Goal: Task Accomplishment & Management: Use online tool/utility

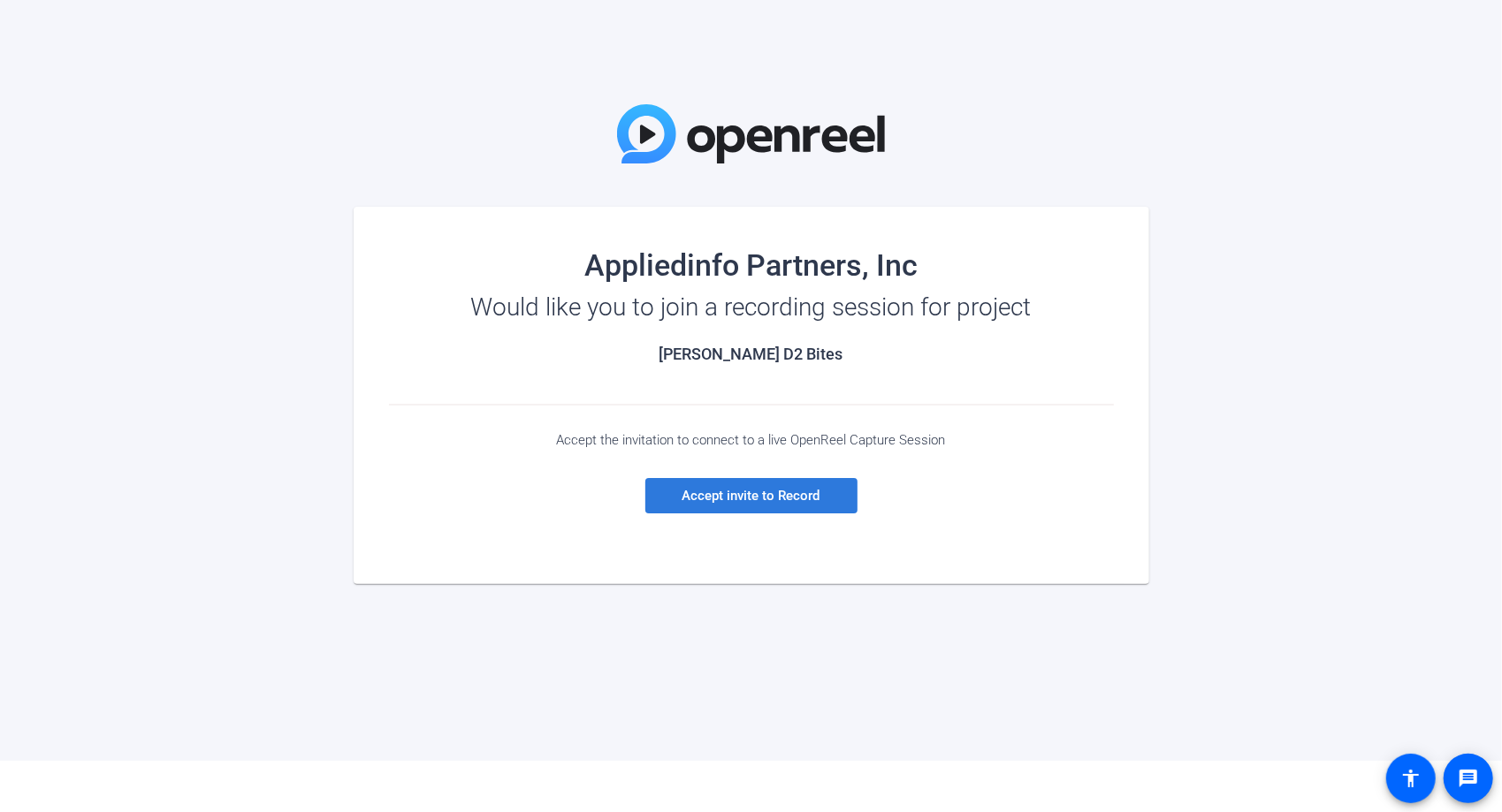
click at [714, 508] on span at bounding box center [751, 496] width 213 height 43
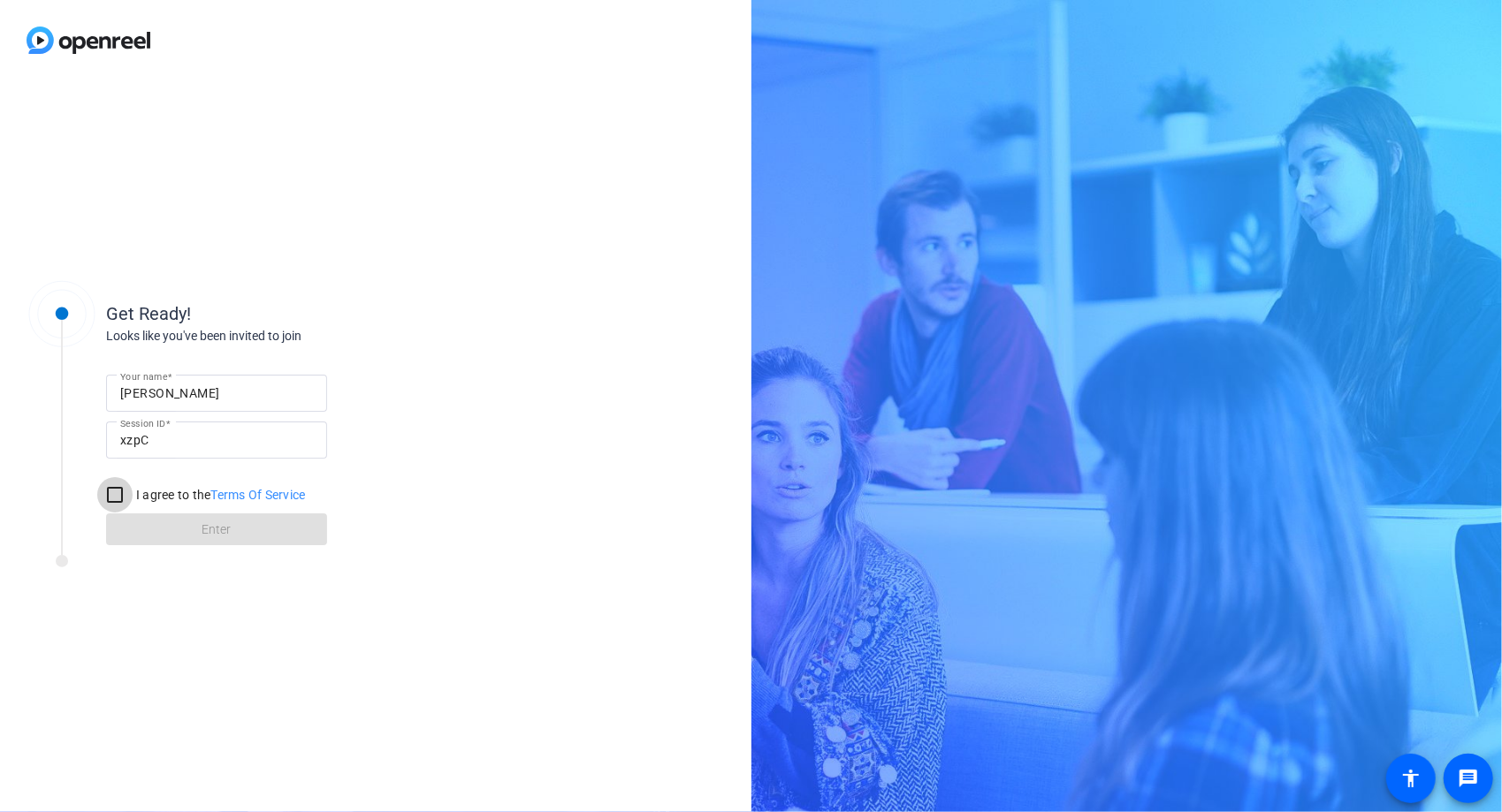
click at [113, 494] on input "I agree to the Terms Of Service" at bounding box center [114, 494] width 35 height 35
checkbox input "true"
click at [184, 538] on span at bounding box center [216, 530] width 221 height 43
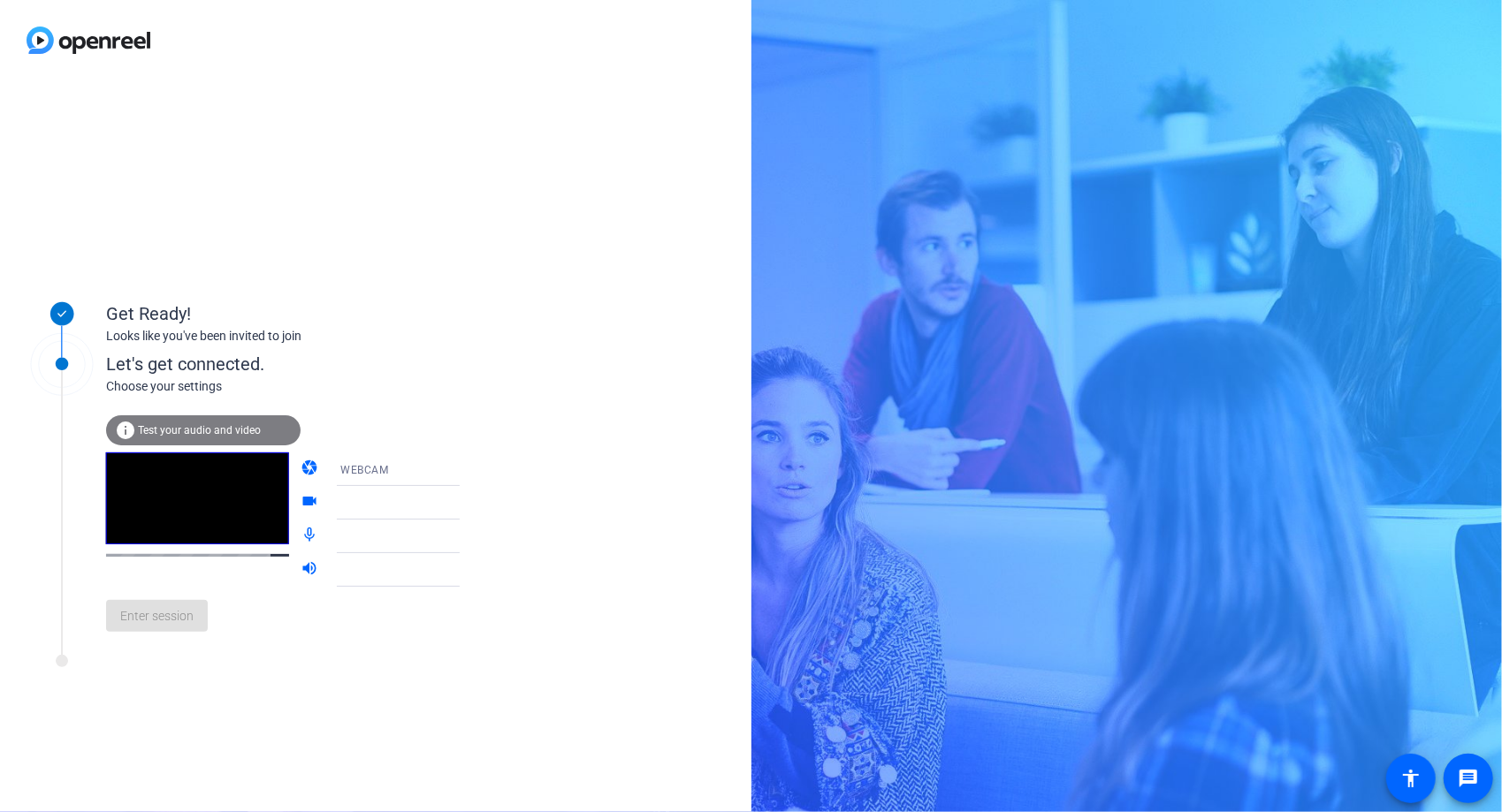
click at [163, 433] on span "Test your audio and video" at bounding box center [199, 431] width 123 height 13
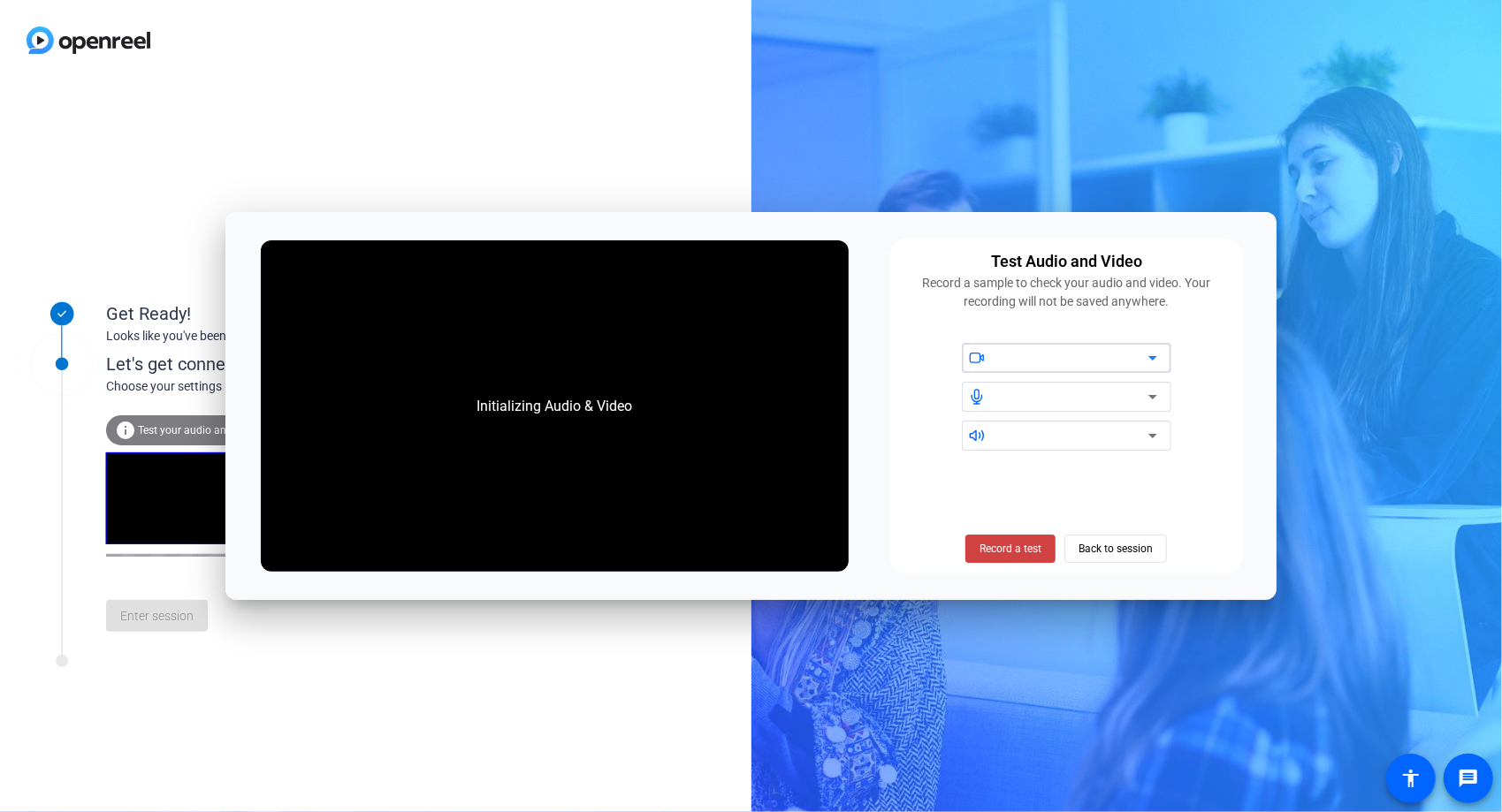
click at [1047, 359] on div at bounding box center [1073, 357] width 150 height 21
click at [1148, 358] on icon at bounding box center [1152, 357] width 21 height 21
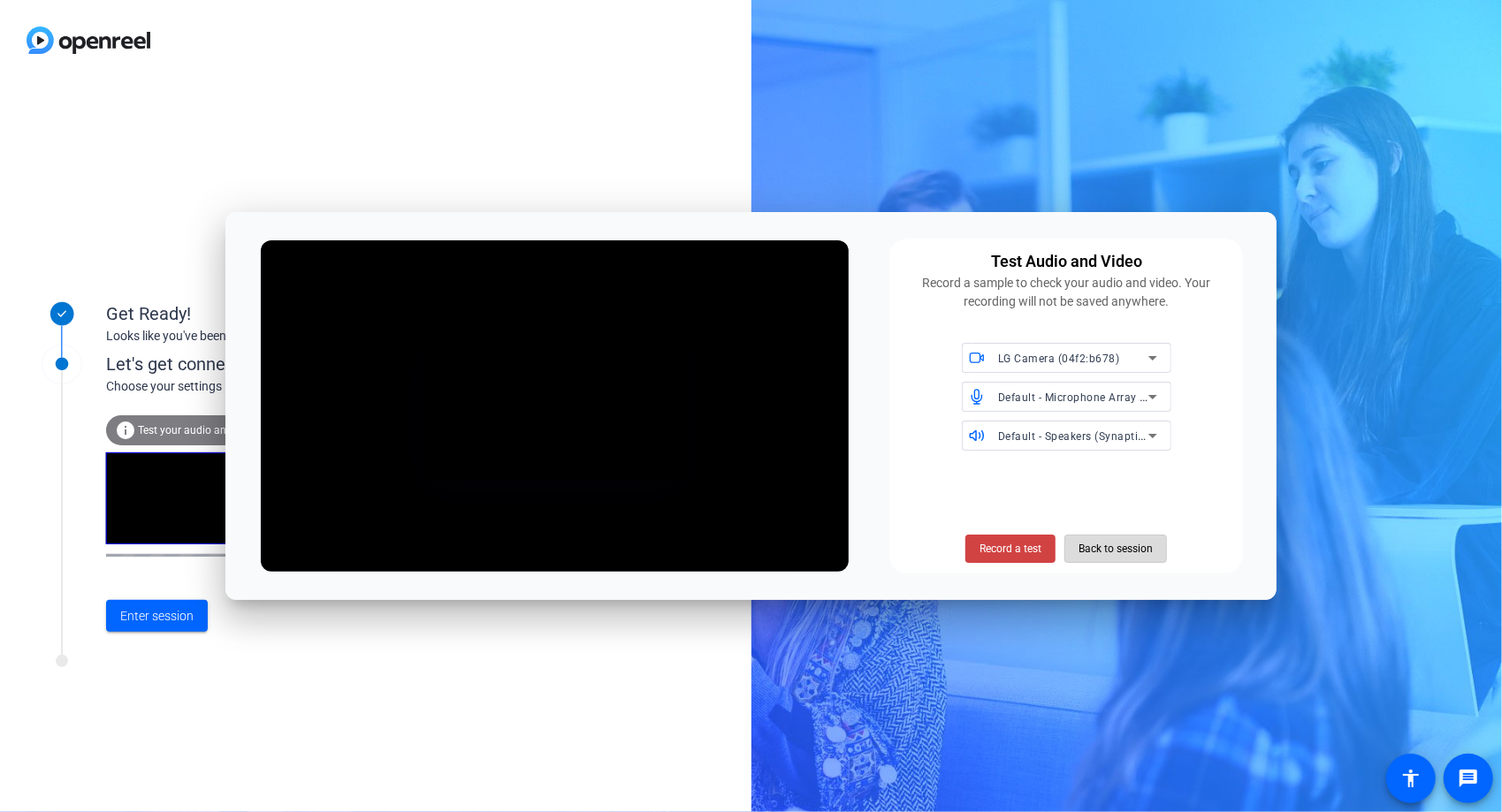
click at [1105, 550] on span "Back to session" at bounding box center [1116, 549] width 75 height 34
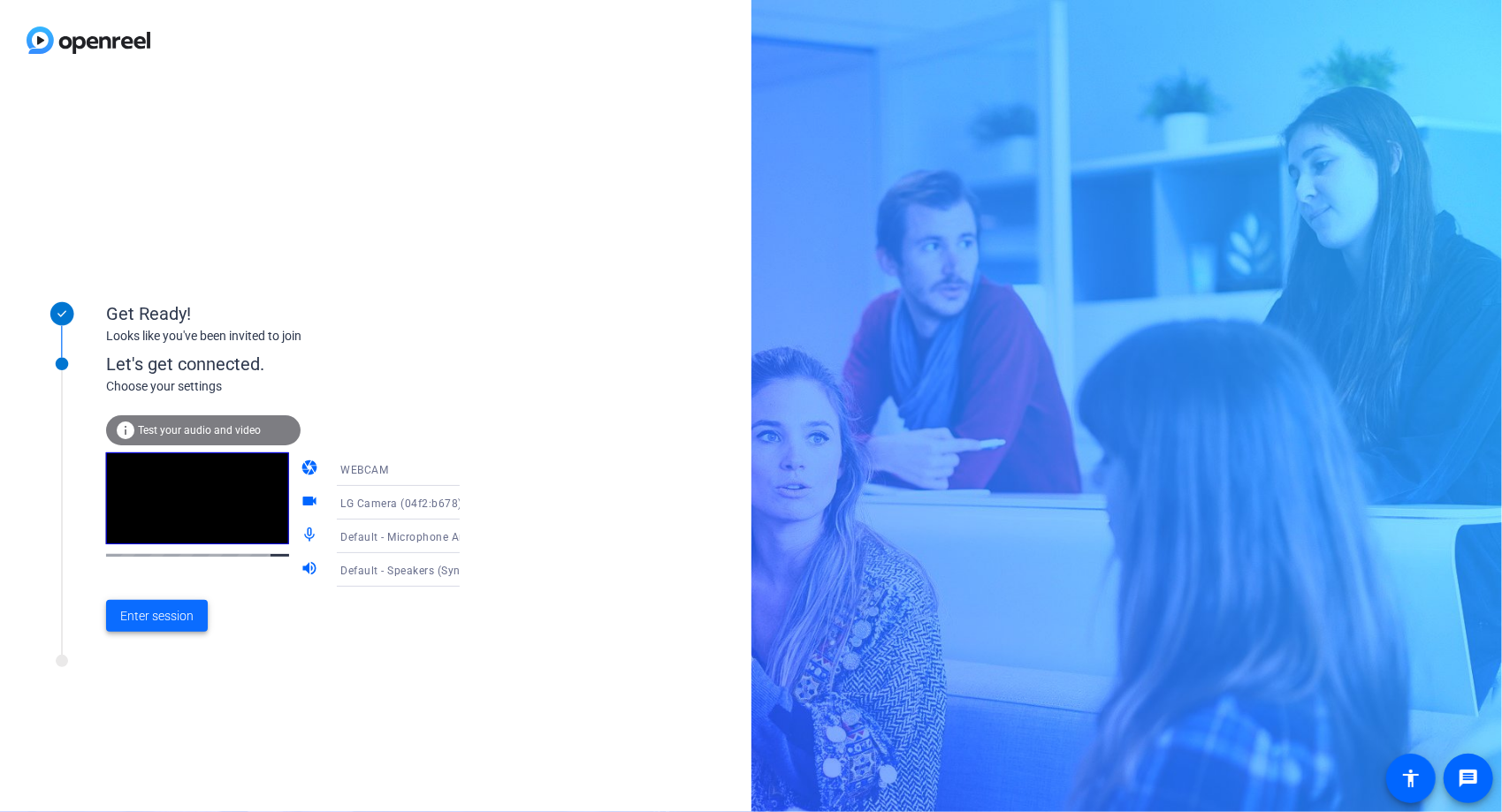
click at [152, 611] on span "Enter session" at bounding box center [156, 617] width 74 height 18
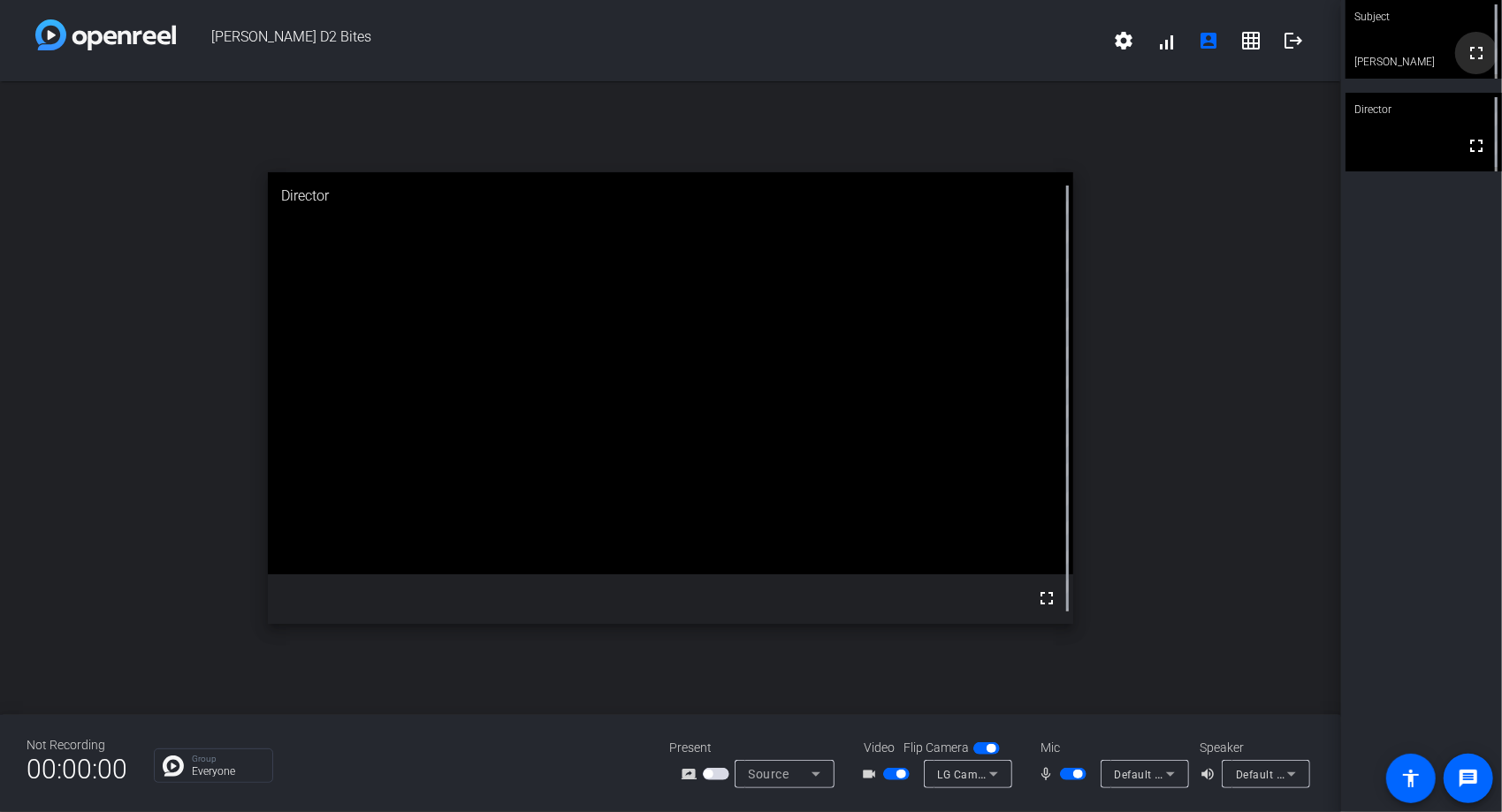
click at [1473, 64] on mat-icon "fullscreen" at bounding box center [1476, 53] width 21 height 21
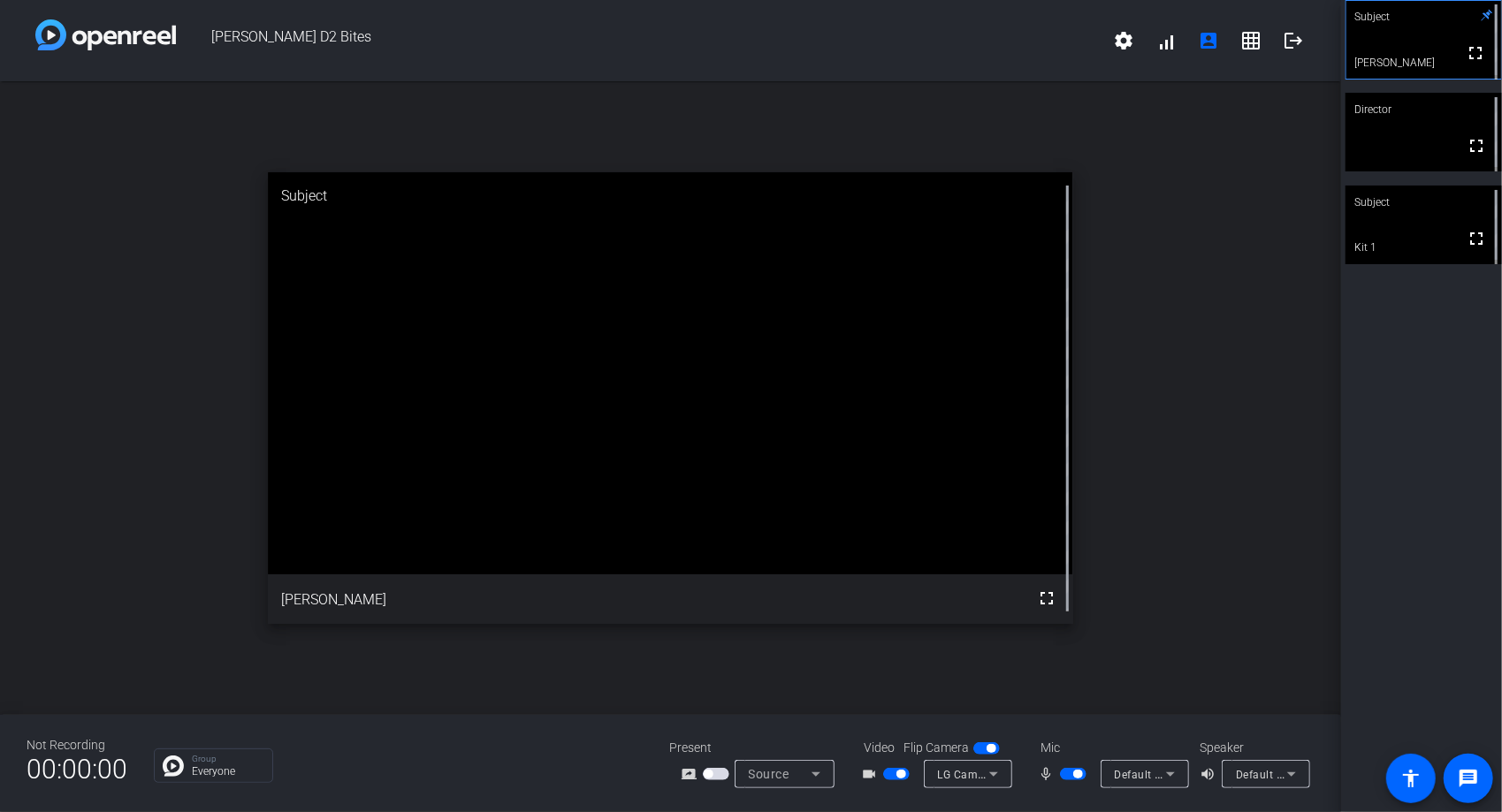
click at [1073, 775] on span "button" at bounding box center [1078, 775] width 9 height 9
click at [1073, 775] on span "button" at bounding box center [1073, 775] width 26 height 13
click at [1073, 775] on span "button" at bounding box center [1078, 775] width 9 height 9
click at [1469, 336] on mat-icon "fullscreen" at bounding box center [1476, 331] width 21 height 21
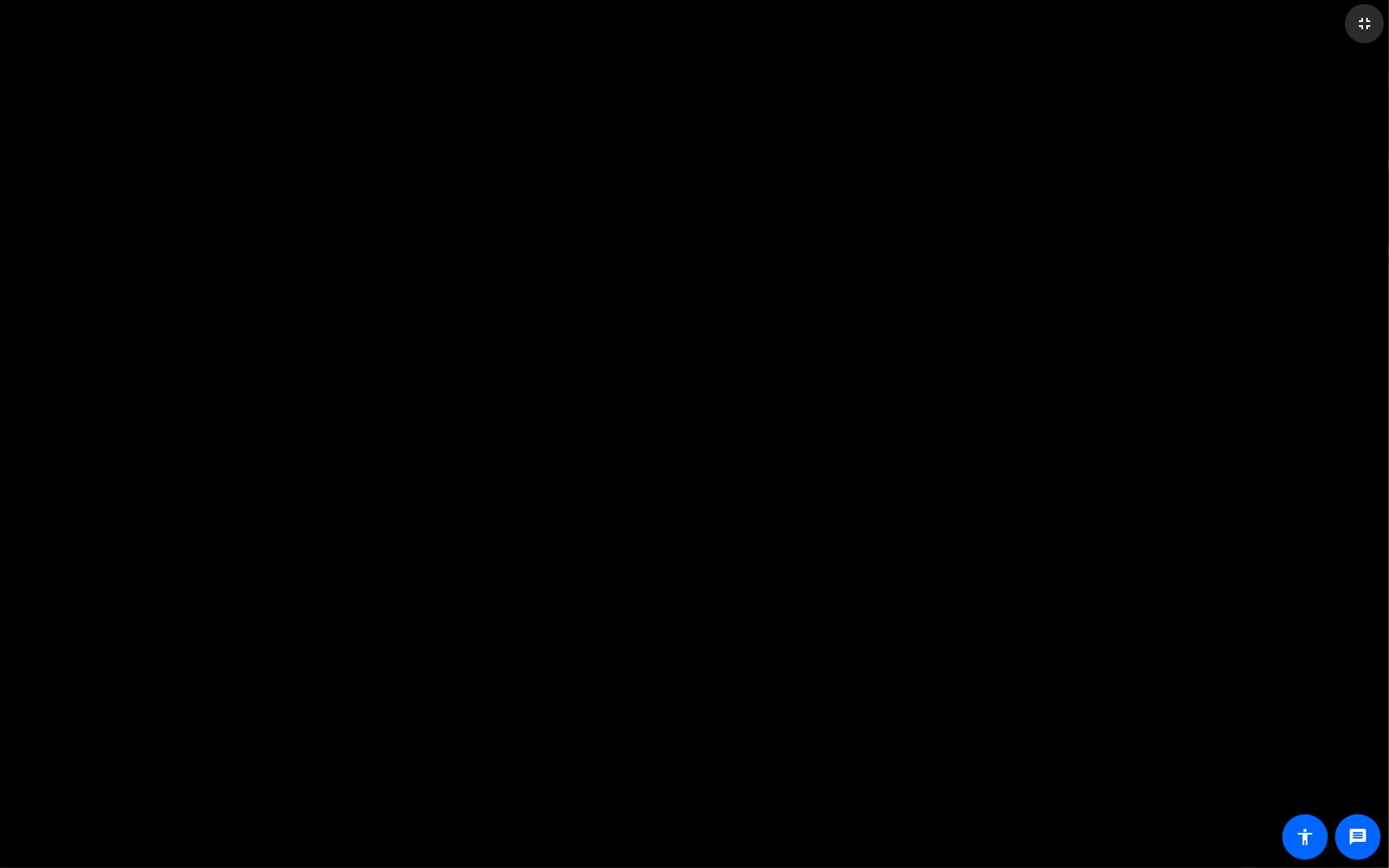
click at [1366, 33] on mat-icon "fullscreen_exit" at bounding box center [1364, 23] width 19 height 19
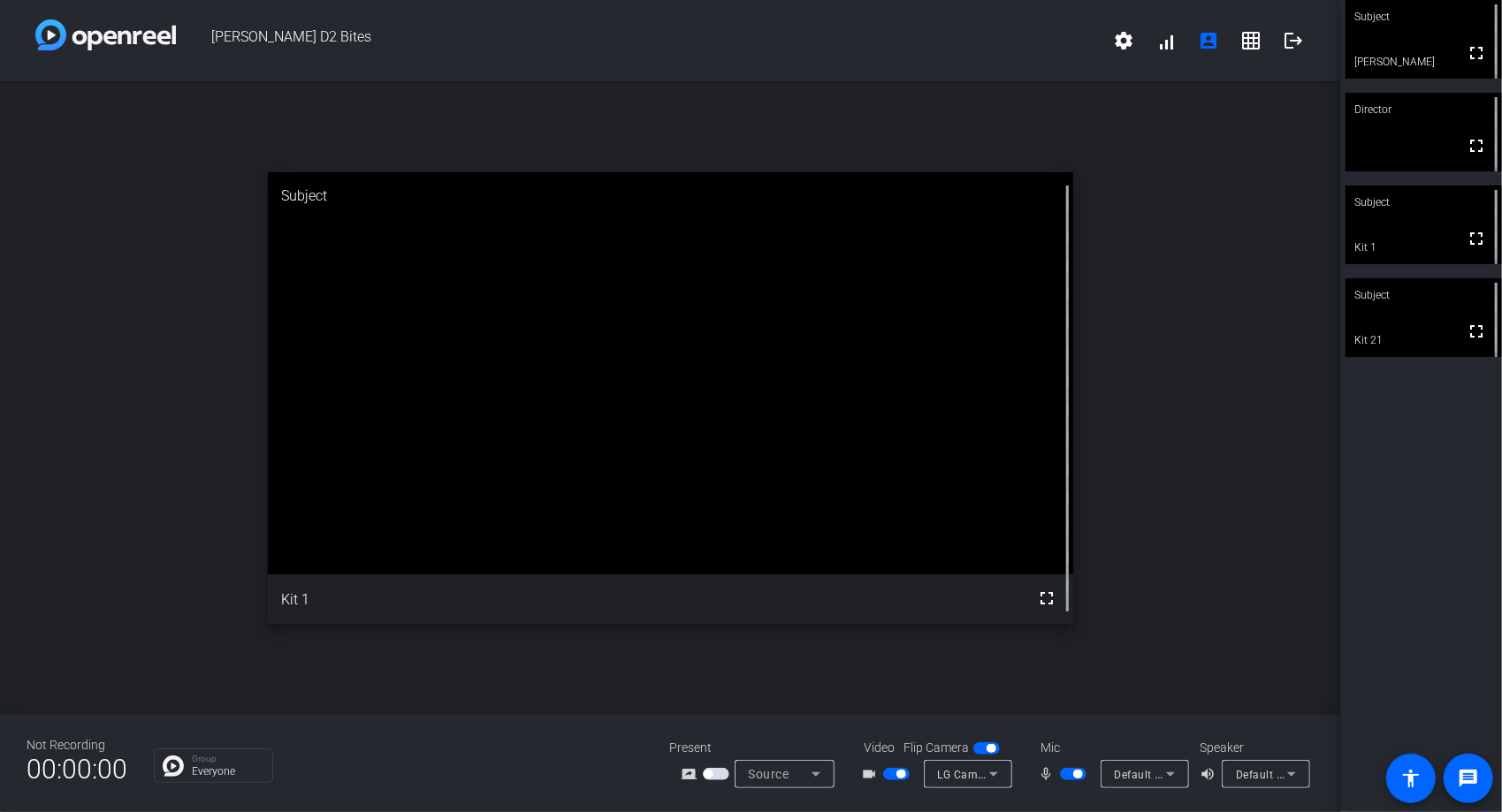
click at [1043, 673] on div "open_in_new Subject fullscreen Kit 1" at bounding box center [671, 399] width 1341 height 634
click at [1031, 675] on div "open_in_new Subject fullscreen Kit 21" at bounding box center [671, 399] width 1341 height 634
